Goal: Task Accomplishment & Management: Manage account settings

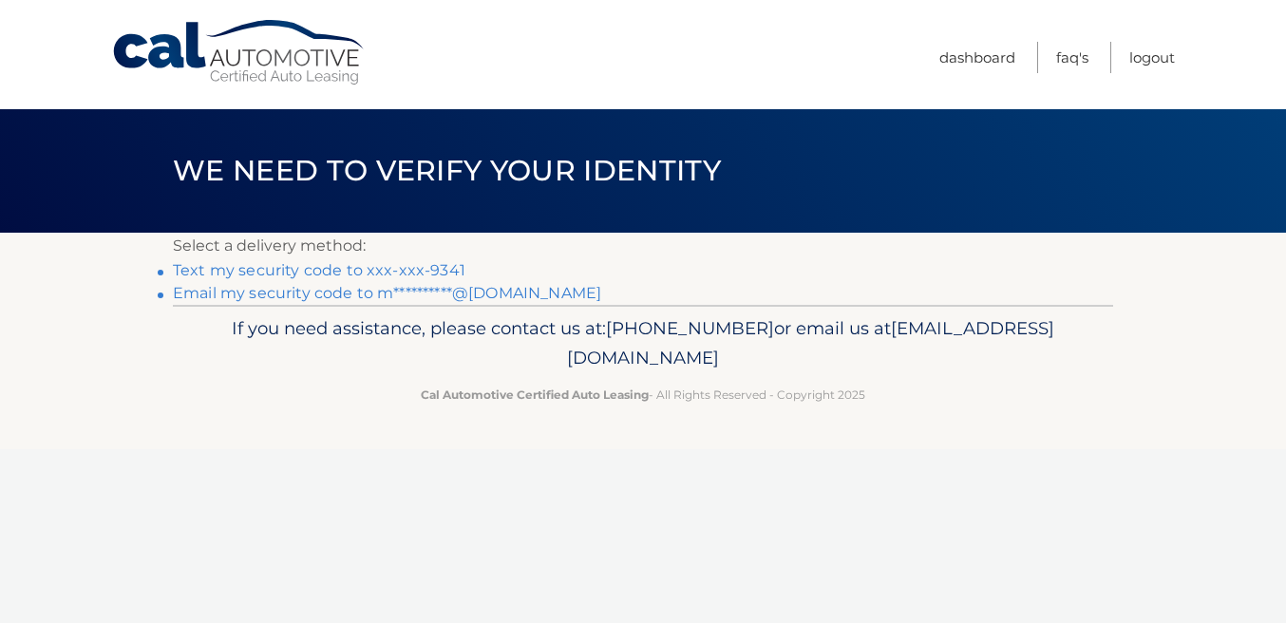
click at [448, 275] on link "Text my security code to xxx-xxx-9341" at bounding box center [319, 270] width 293 height 18
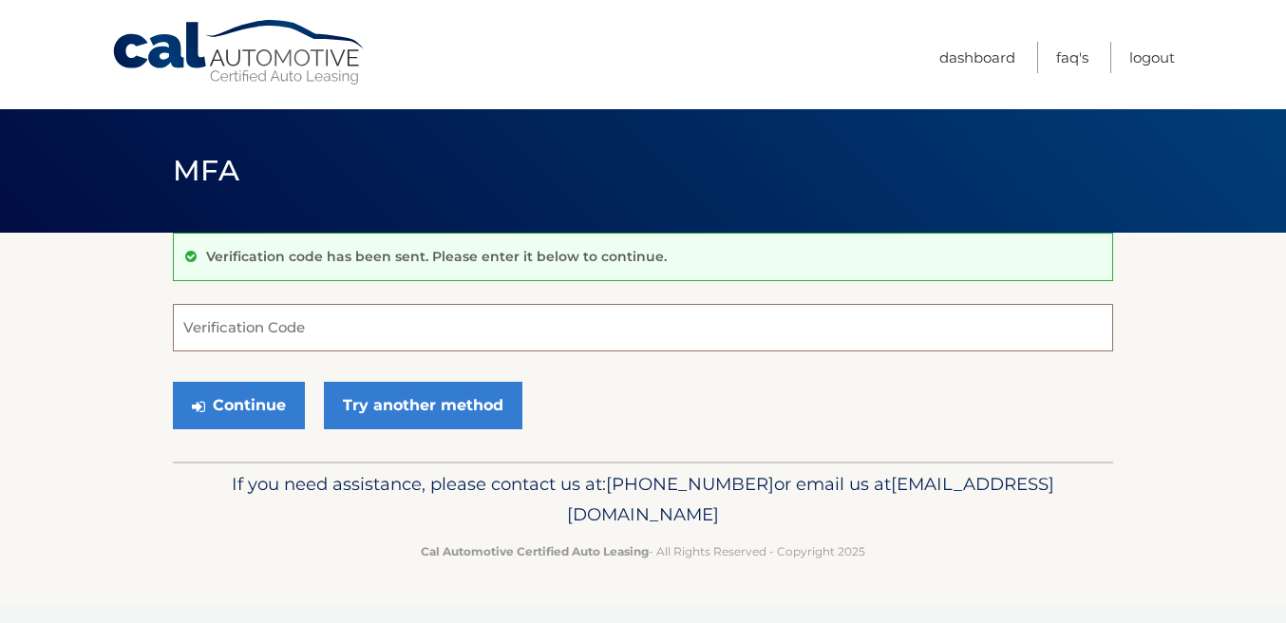
click at [385, 329] on input "Verification Code" at bounding box center [643, 328] width 941 height 48
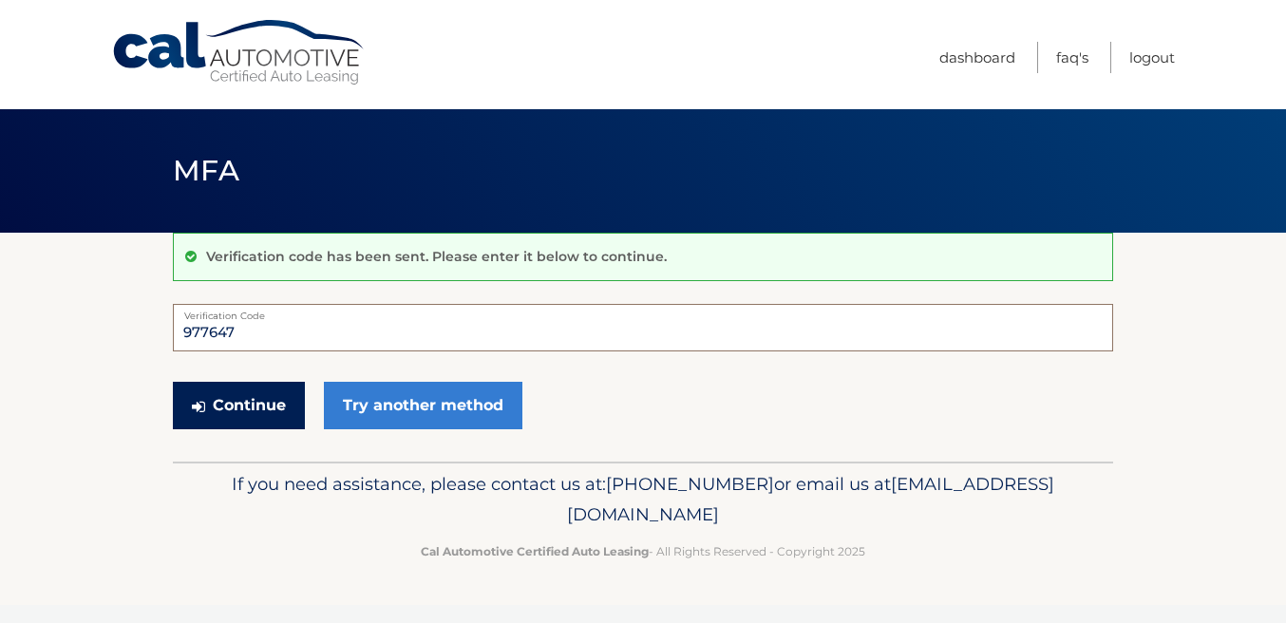
type input "977647"
click at [262, 405] on button "Continue" at bounding box center [239, 406] width 132 height 48
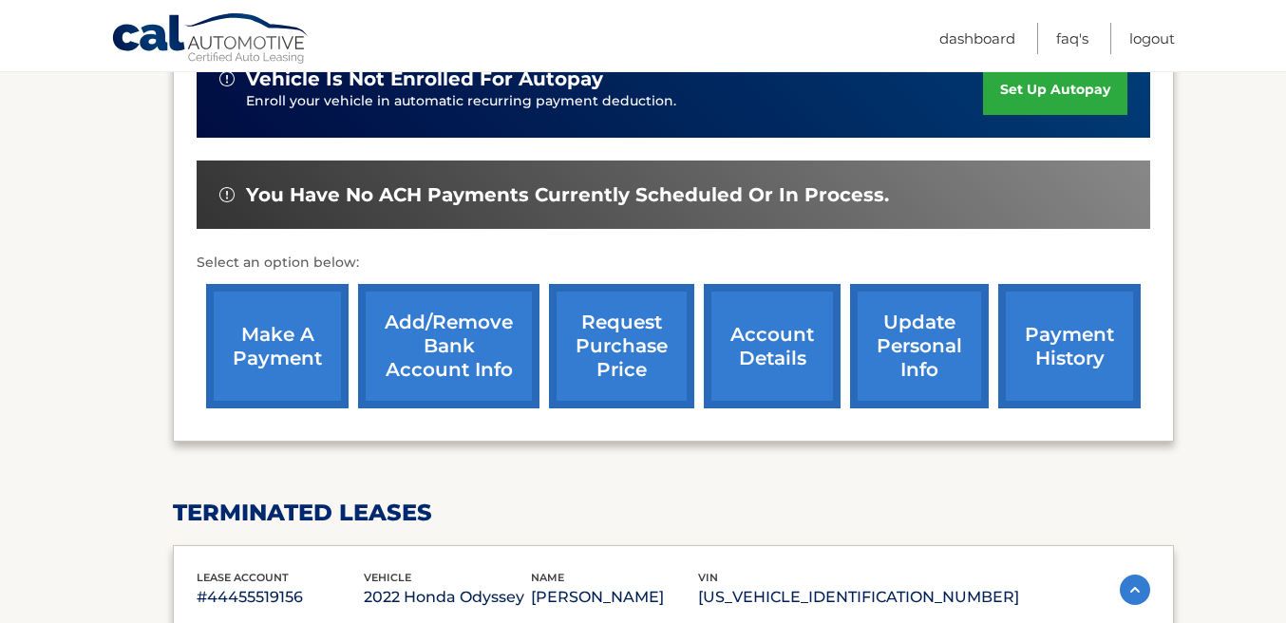
scroll to position [509, 0]
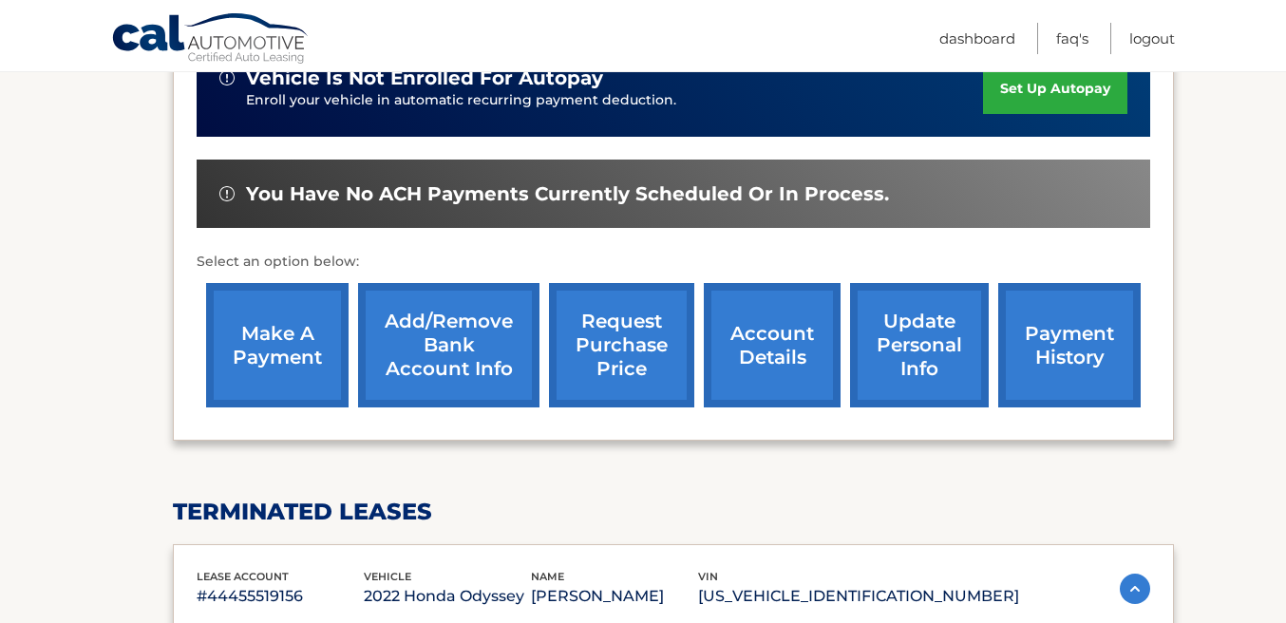
click at [284, 340] on link "make a payment" at bounding box center [277, 345] width 143 height 124
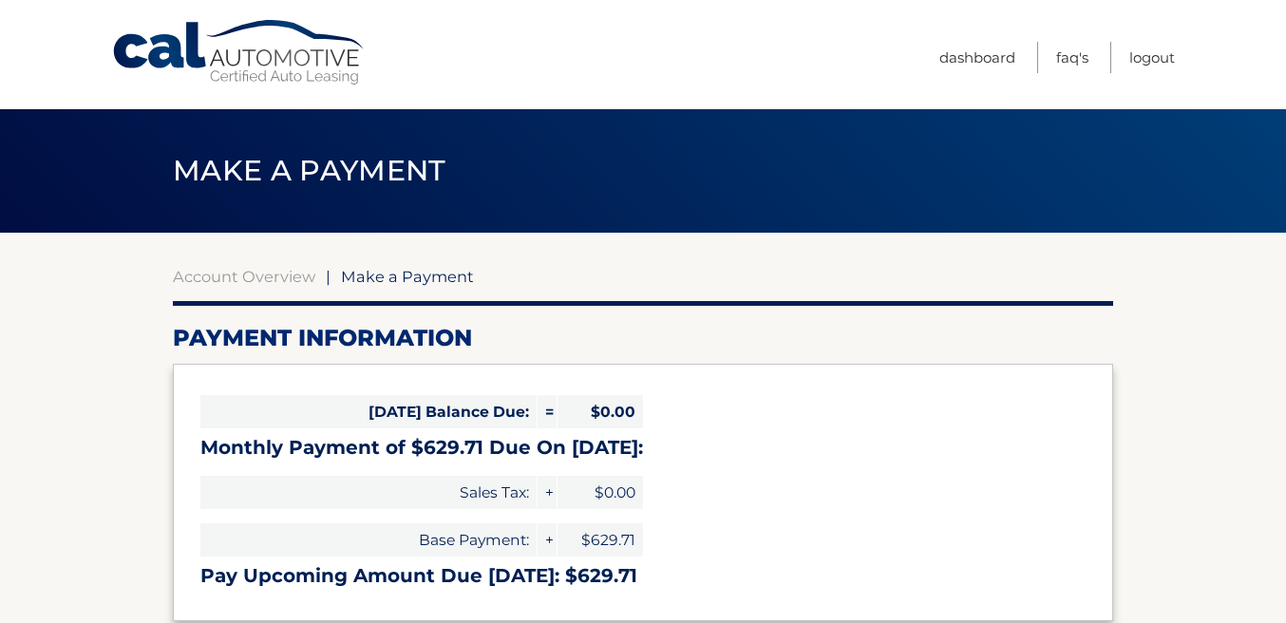
select select "MzhkYTcyODAtNGE2Ny00ZjNhLWI4NTUtYjQ0MmM5Y2Y3NWMy"
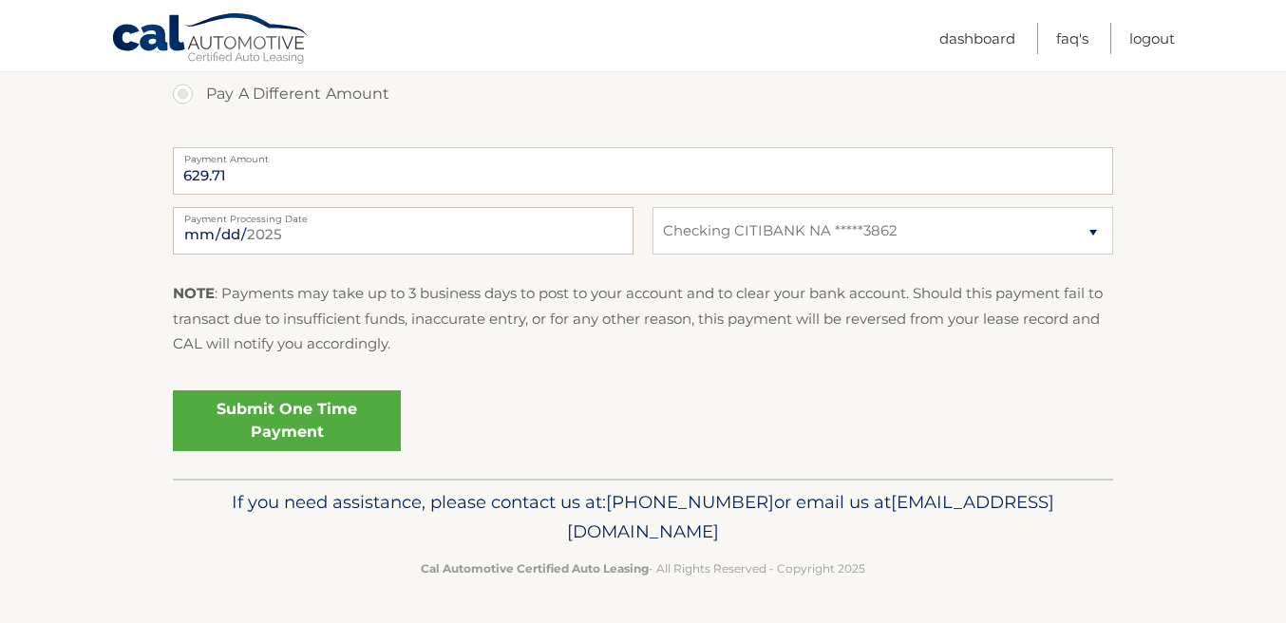
scroll to position [733, 0]
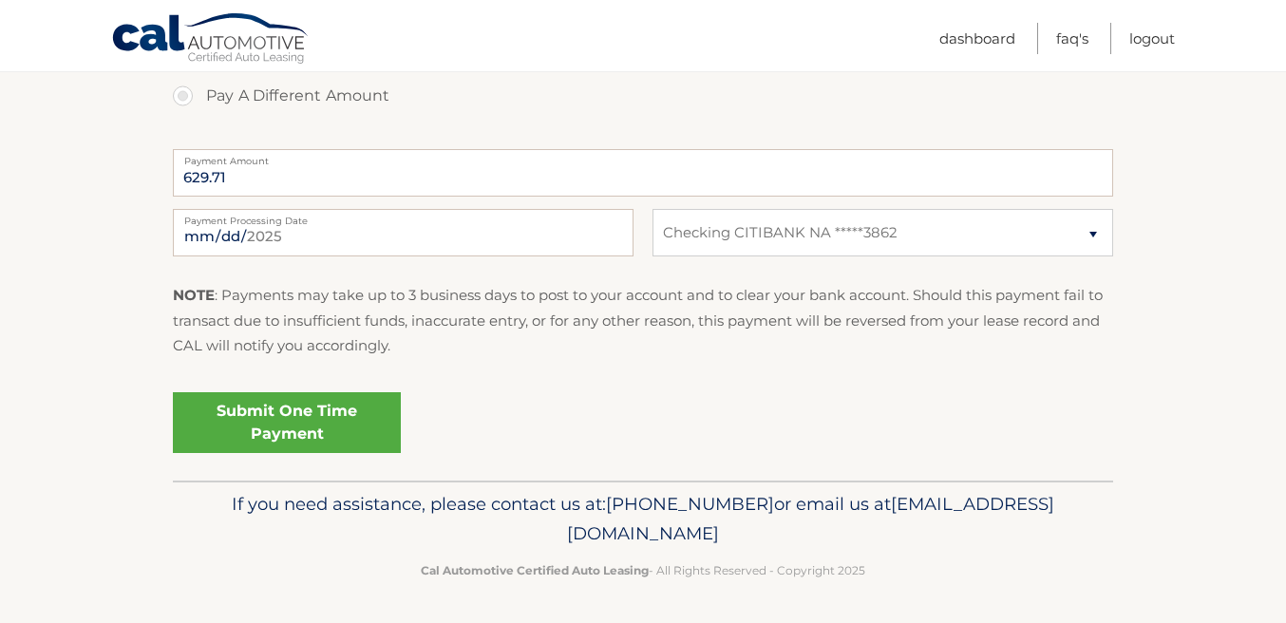
click at [338, 421] on link "Submit One Time Payment" at bounding box center [287, 422] width 228 height 61
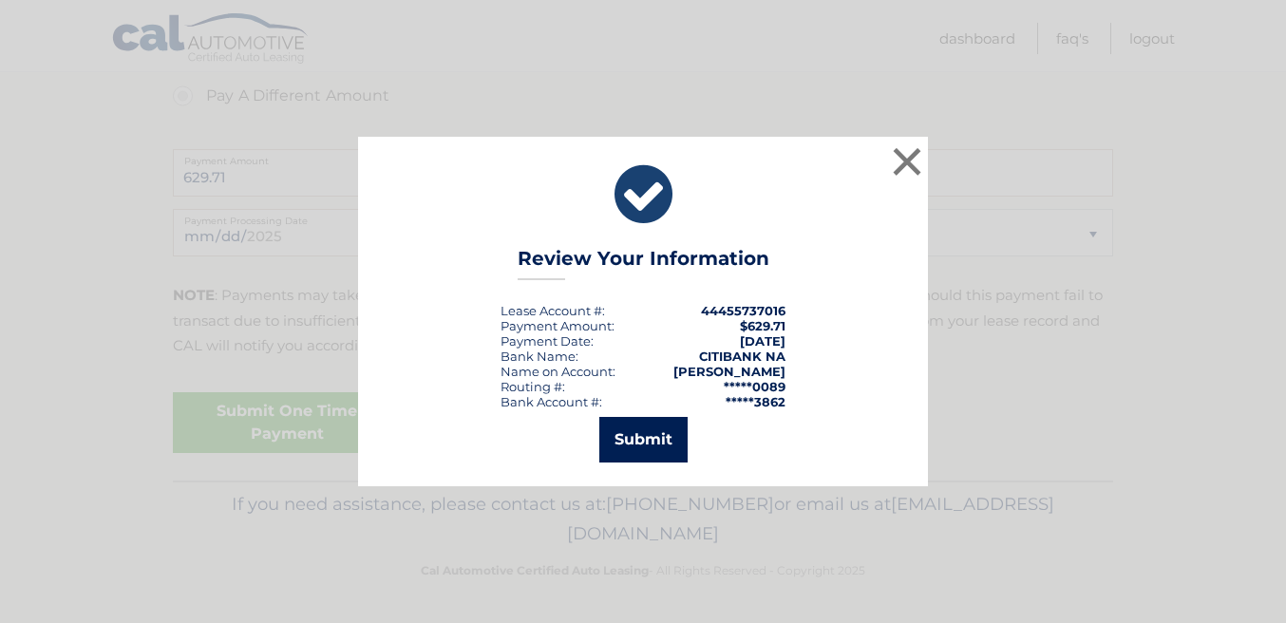
click at [652, 437] on button "Submit" at bounding box center [644, 440] width 88 height 46
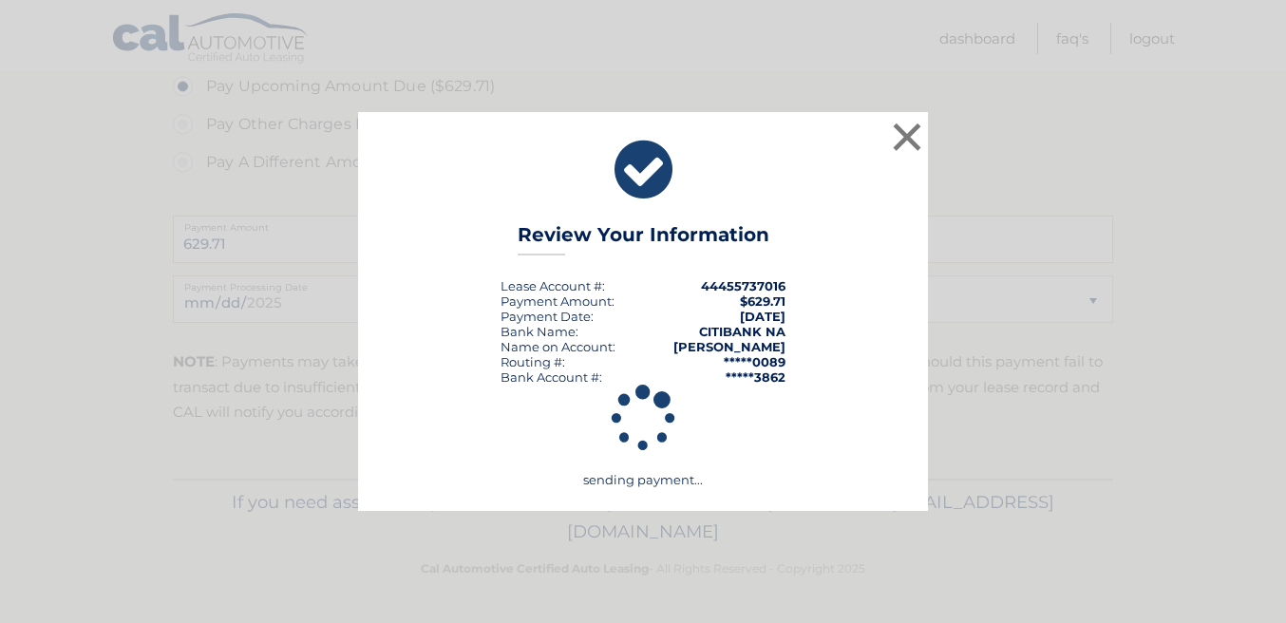
scroll to position [666, 0]
